Goal: Use online tool/utility: Utilize a website feature to perform a specific function

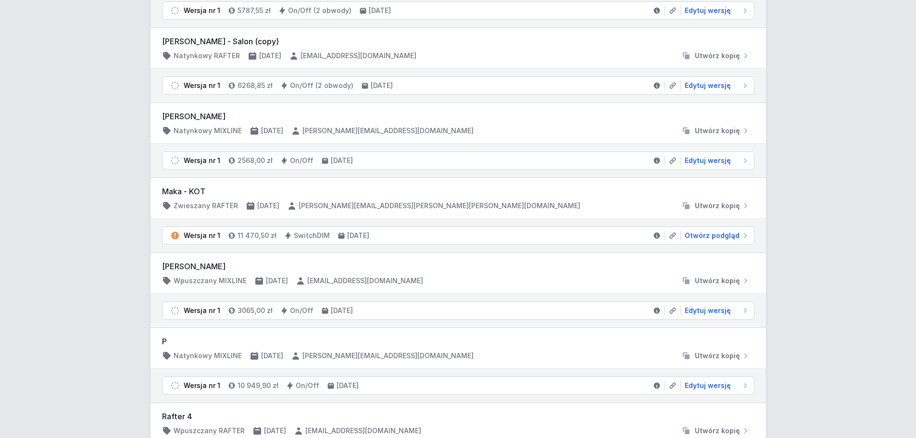
scroll to position [223, 0]
click at [695, 236] on span "Otwórz podgląd" at bounding box center [712, 235] width 55 height 10
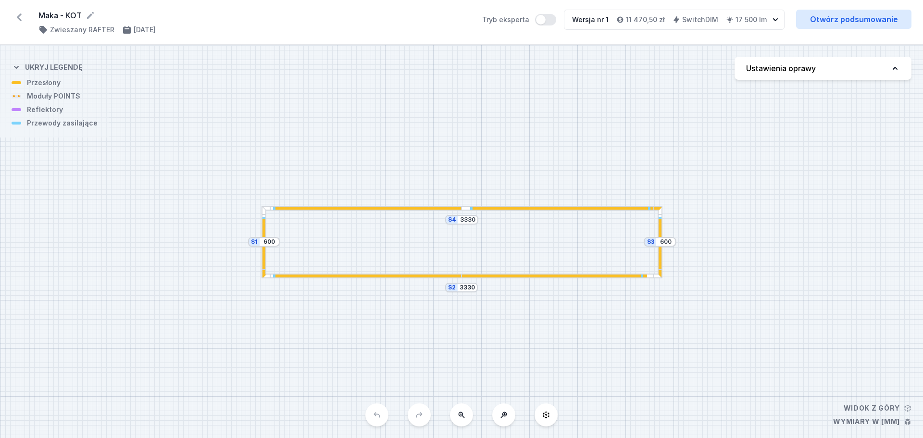
click at [830, 67] on button "Ustawienia oprawy" at bounding box center [823, 68] width 177 height 23
select select "M"
select select "3000"
select select "3"
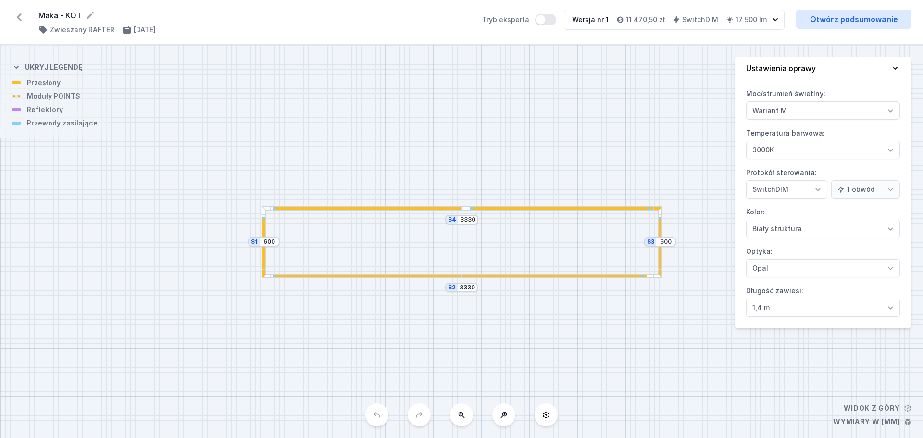
click at [526, 125] on div "S4 3330 S3 600 S2 3330 S1 600" at bounding box center [461, 241] width 923 height 393
click at [893, 65] on icon at bounding box center [895, 68] width 10 height 10
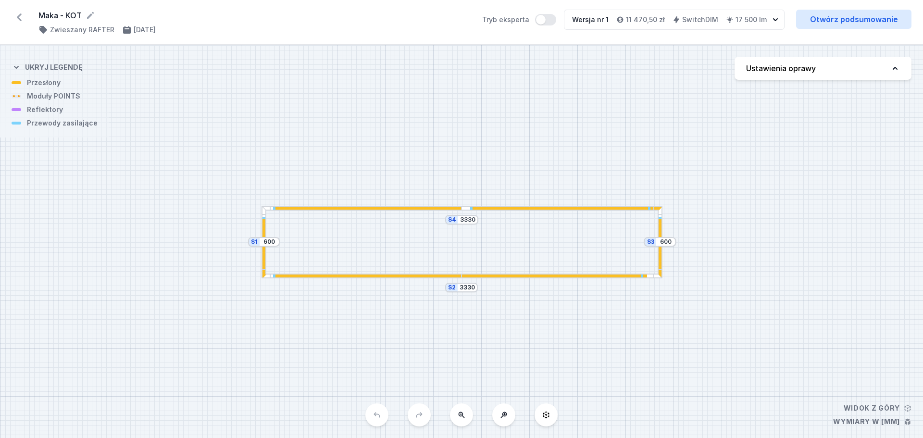
click at [893, 65] on icon at bounding box center [895, 68] width 10 height 10
select select "M"
select select "3000"
select select "3"
